Goal: Transaction & Acquisition: Purchase product/service

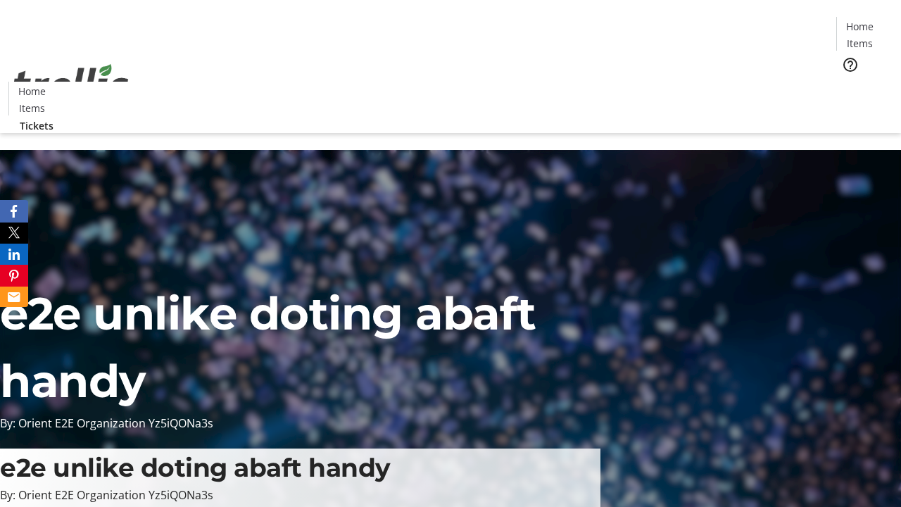
click at [847, 82] on span "Tickets" at bounding box center [864, 89] width 34 height 15
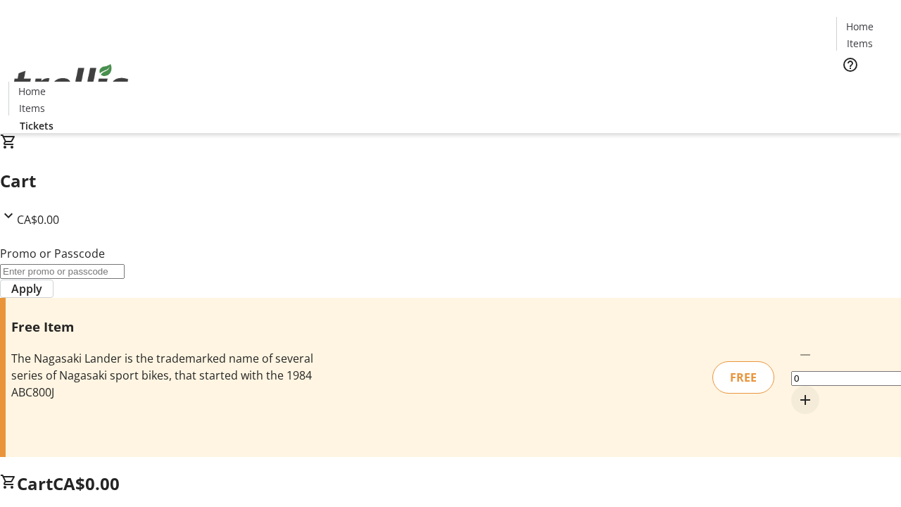
click at [797, 391] on mat-icon "Increment by one" at bounding box center [805, 399] width 17 height 17
type input "1"
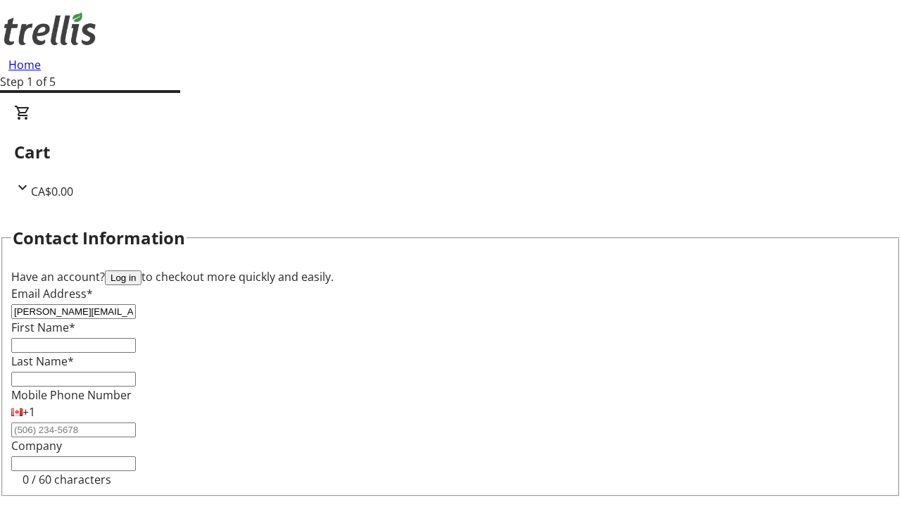
type input "[PERSON_NAME][EMAIL_ADDRESS][DOMAIN_NAME]"
type input "[PERSON_NAME]"
